Goal: Task Accomplishment & Management: Complete application form

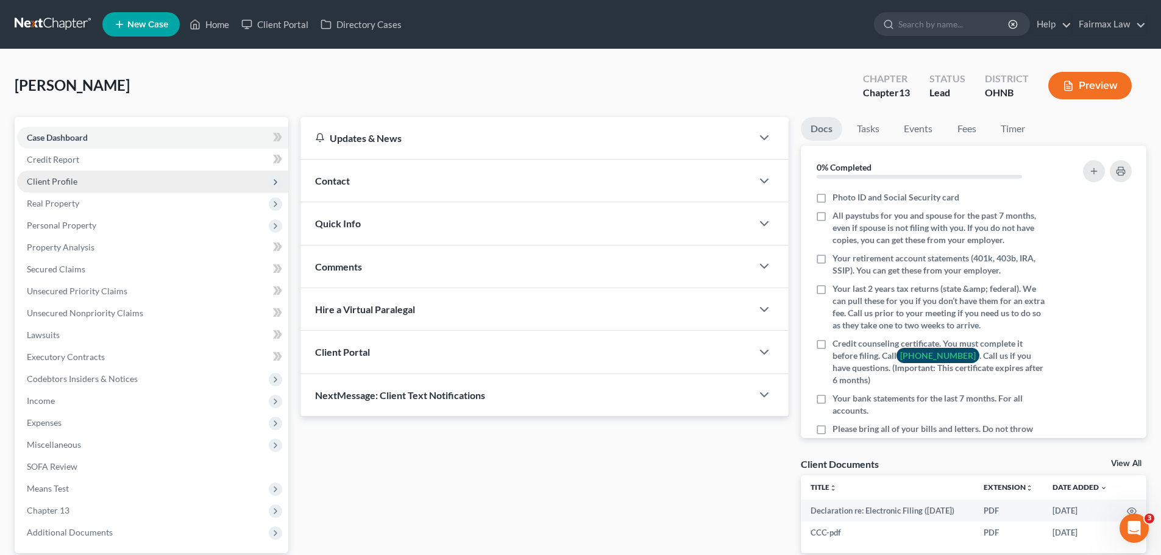
click at [51, 175] on span "Client Profile" at bounding box center [152, 182] width 271 height 22
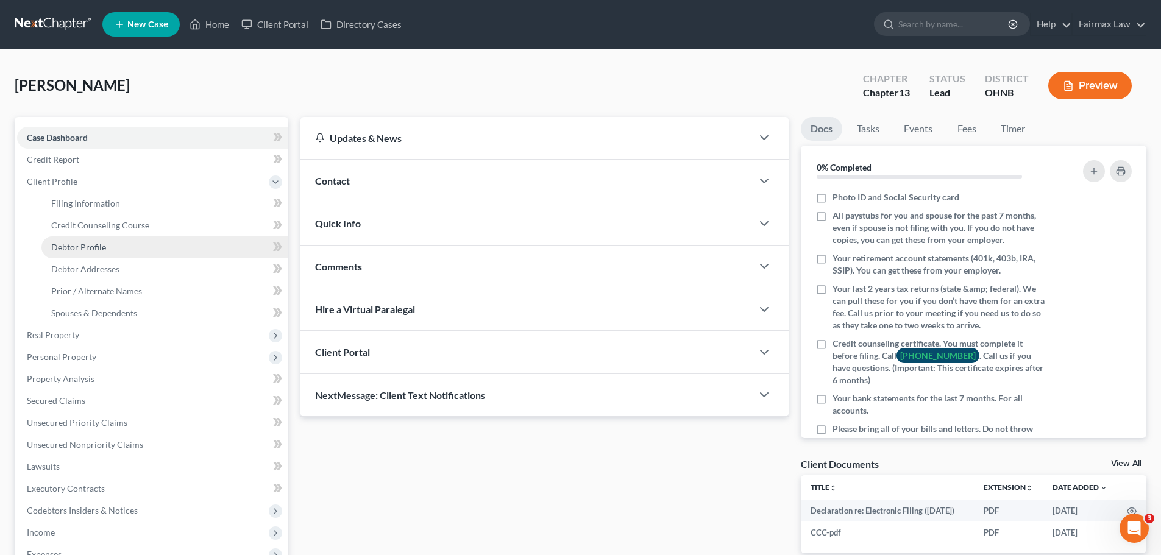
click at [71, 245] on span "Debtor Profile" at bounding box center [78, 247] width 55 height 10
select select "0"
select select "3"
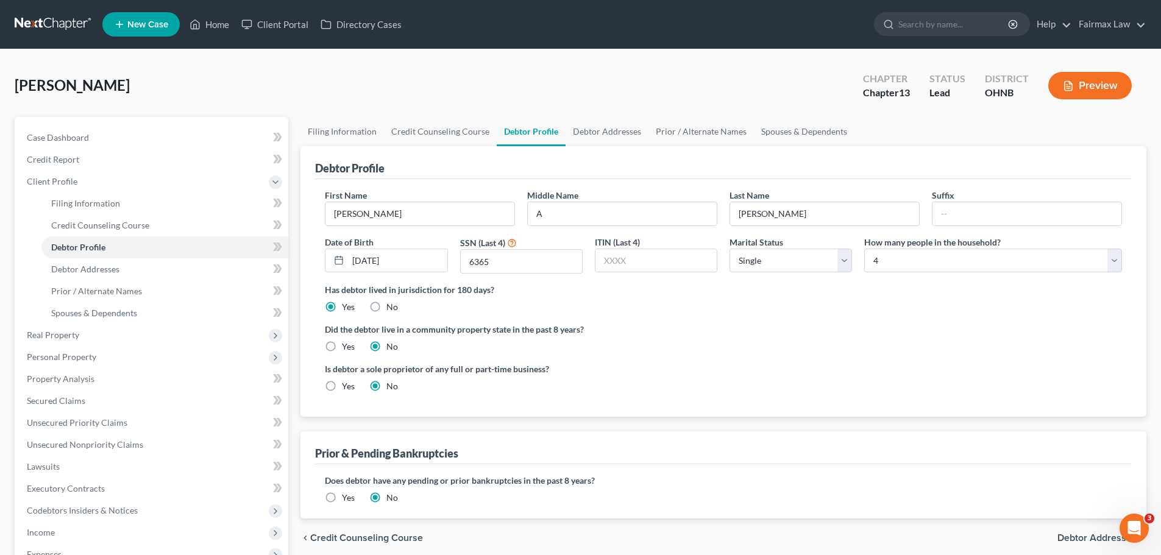
radio input "true"
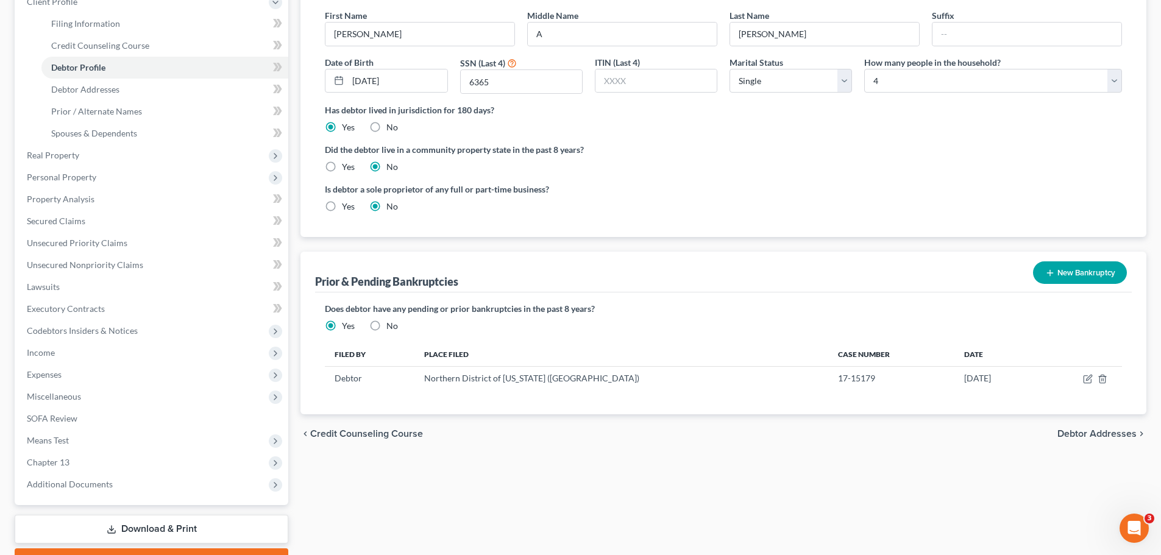
scroll to position [183, 0]
